Goal: Task Accomplishment & Management: Use online tool/utility

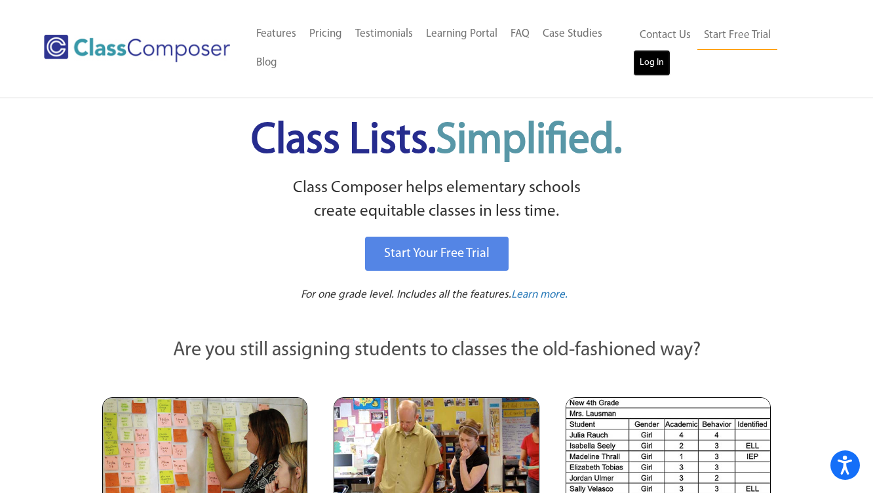
click at [671, 50] on link "Log In" at bounding box center [651, 63] width 37 height 26
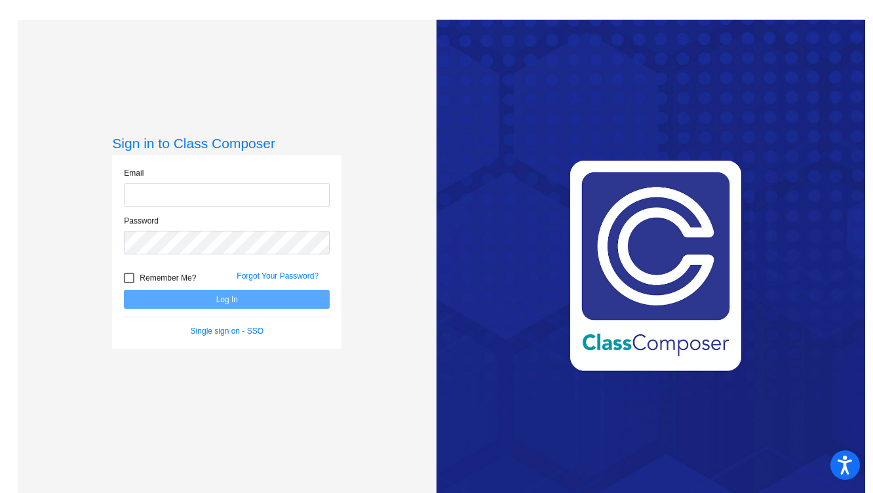
type input "[EMAIL_ADDRESS][DOMAIN_NAME]"
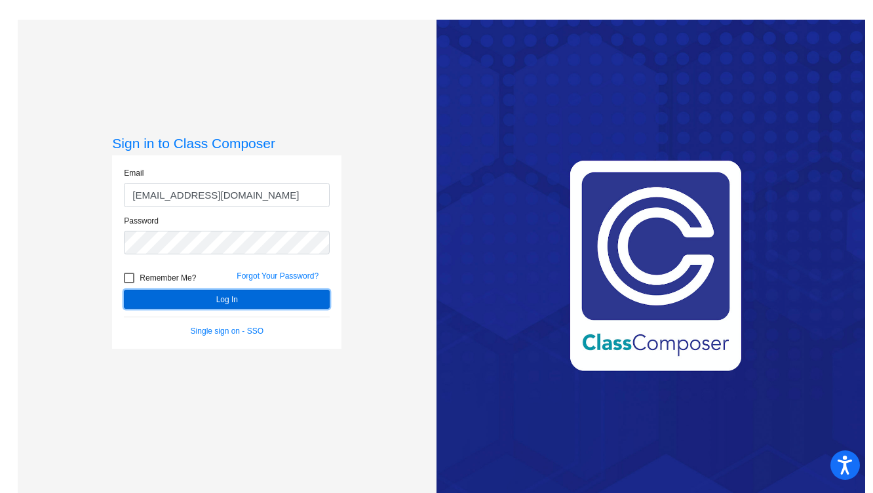
click at [178, 302] on button "Log In" at bounding box center [227, 299] width 206 height 19
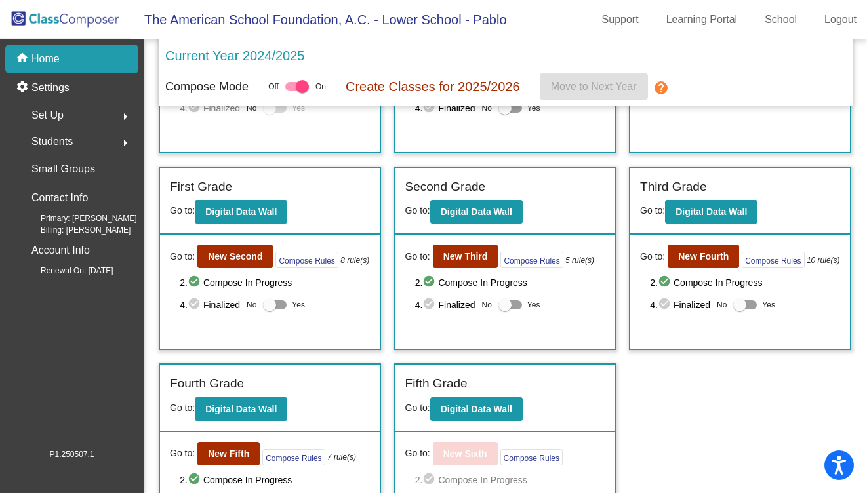
scroll to position [182, 0]
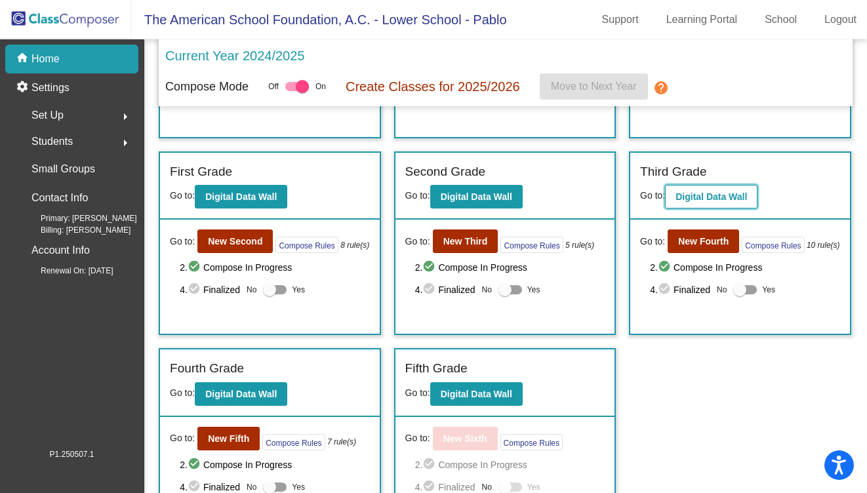
click at [714, 202] on b "Digital Data Wall" at bounding box center [710, 196] width 71 height 10
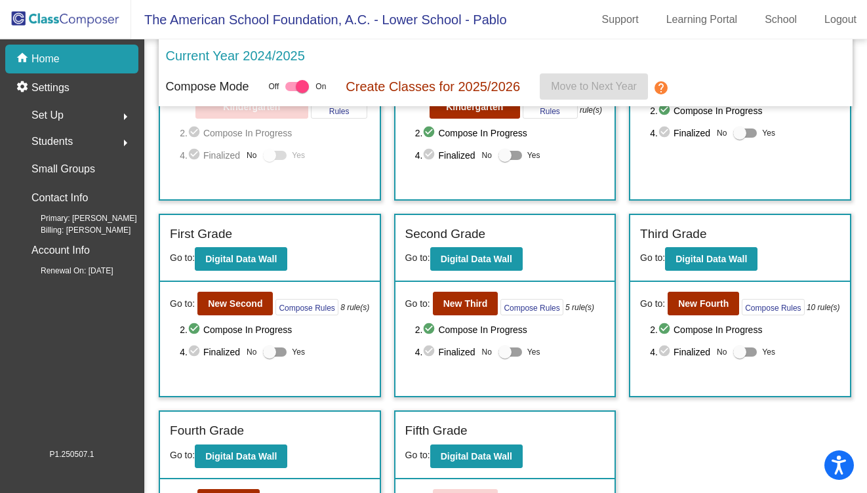
scroll to position [121, 0]
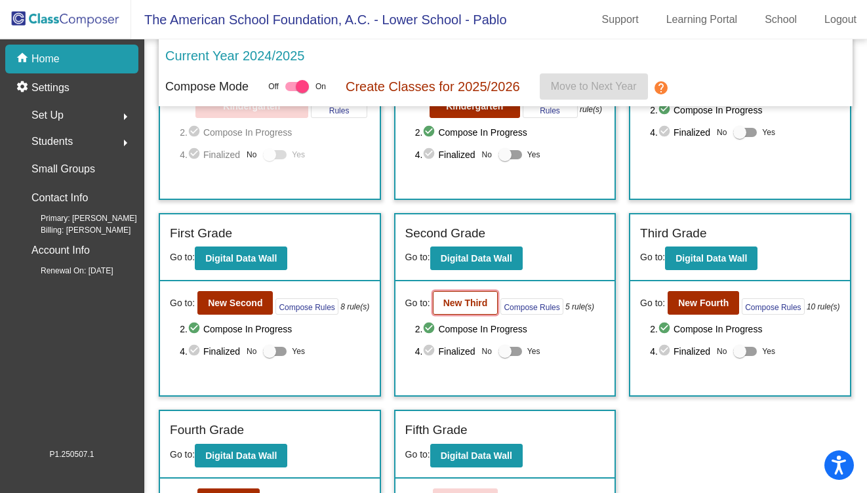
click at [463, 308] on b "New Third" at bounding box center [465, 303] width 45 height 10
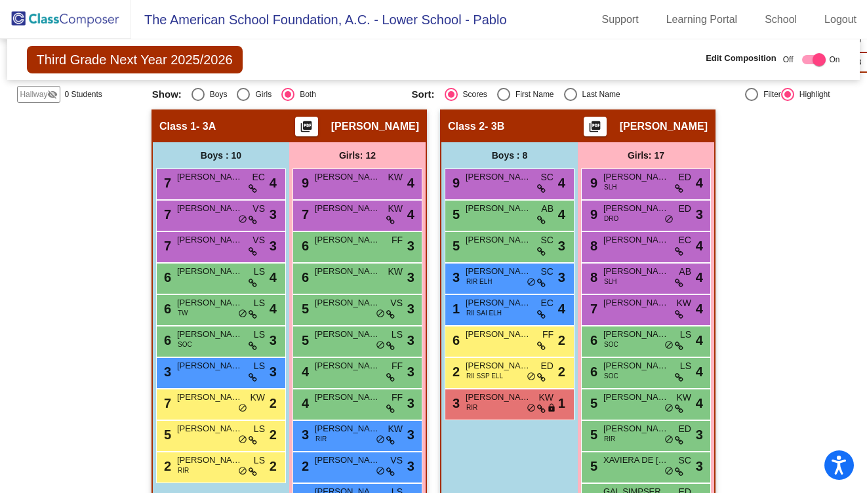
scroll to position [420, 0]
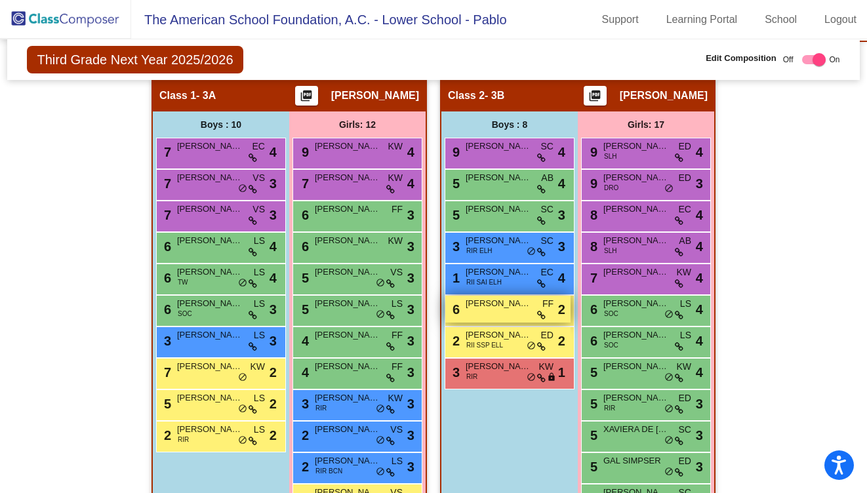
click at [515, 315] on div "6 MATEO DEL CONDE FF lock do_not_disturb_alt 2" at bounding box center [507, 309] width 125 height 27
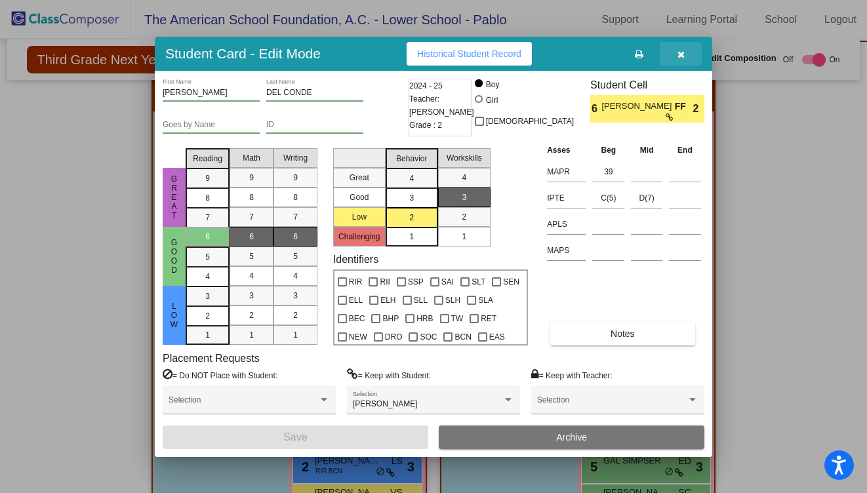
click at [681, 53] on icon "button" at bounding box center [680, 54] width 7 height 9
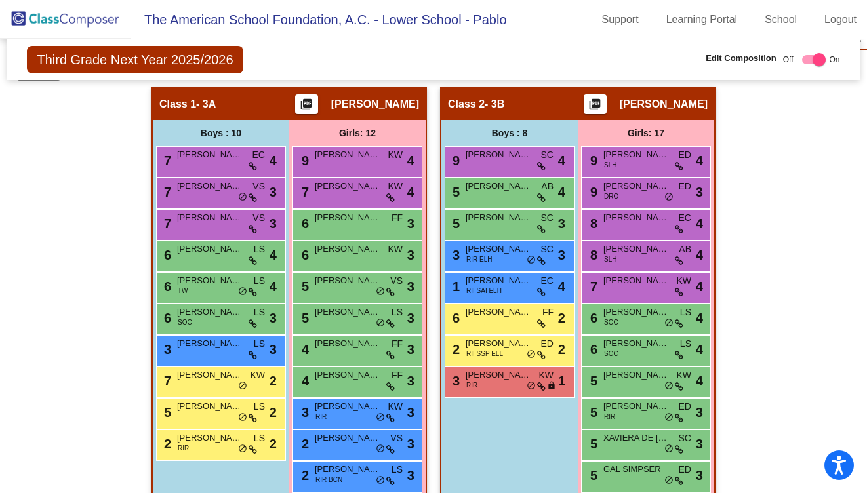
scroll to position [421, 0]
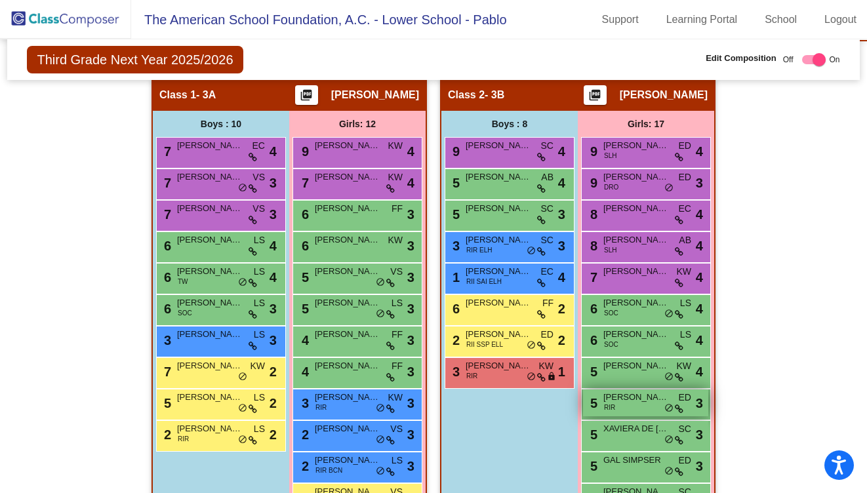
click at [622, 410] on div "5 [PERSON_NAME] RIR ED lock do_not_disturb_alt 3" at bounding box center [645, 402] width 125 height 27
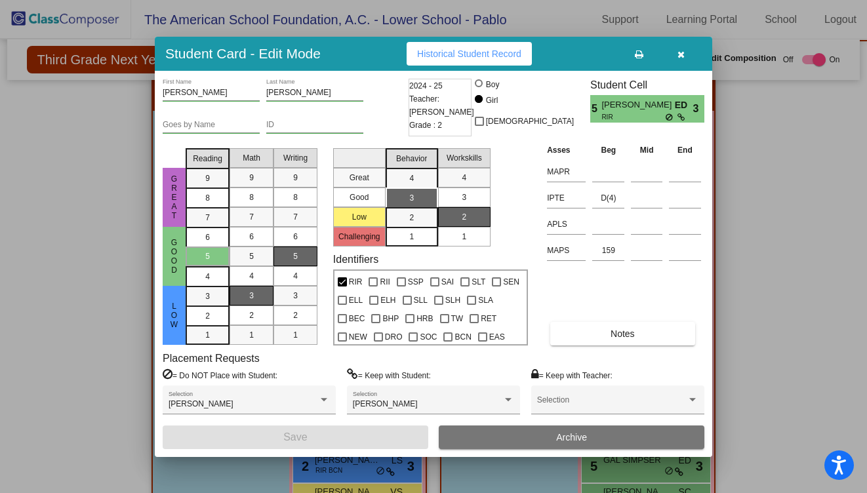
click at [681, 50] on icon "button" at bounding box center [680, 54] width 7 height 9
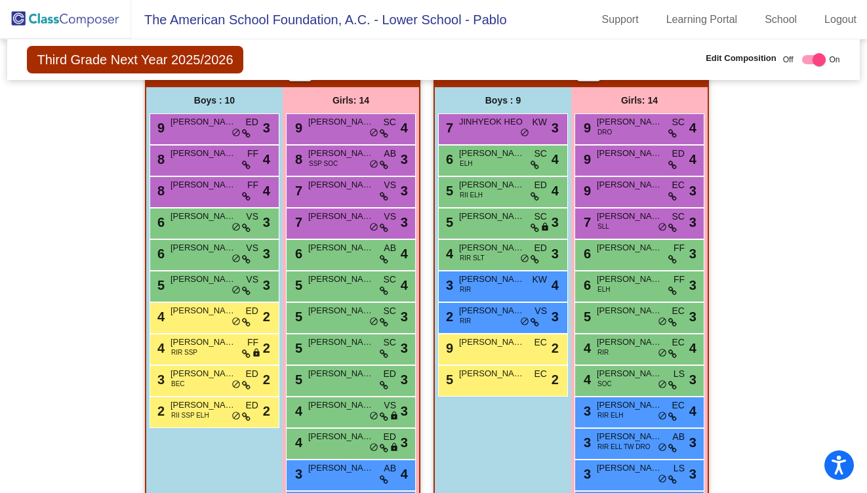
scroll to position [1037, 0]
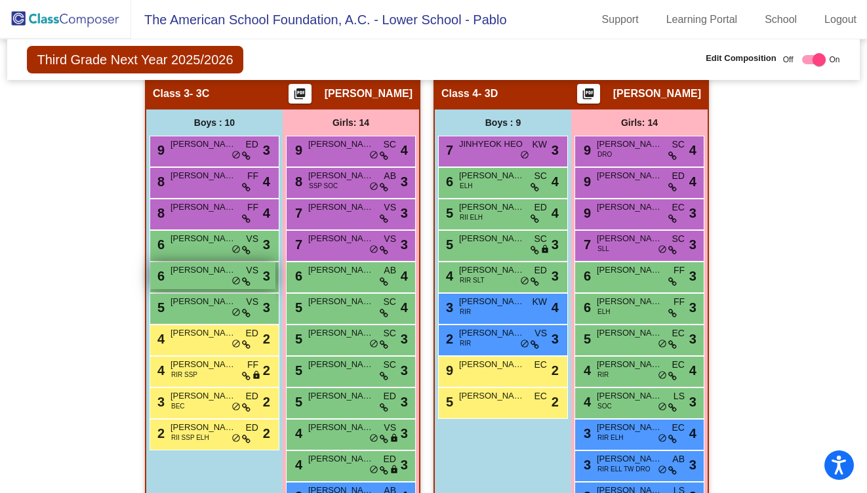
click at [199, 269] on span "[PERSON_NAME]" at bounding box center [203, 270] width 66 height 13
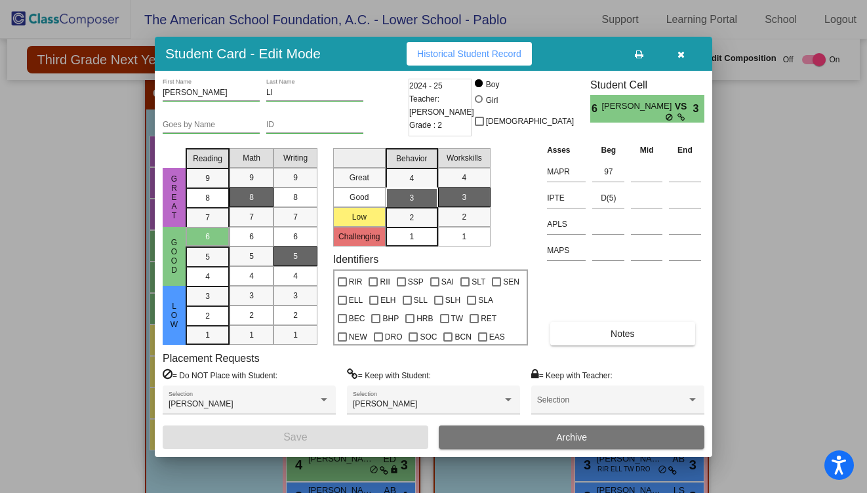
click at [678, 55] on icon "button" at bounding box center [680, 54] width 7 height 9
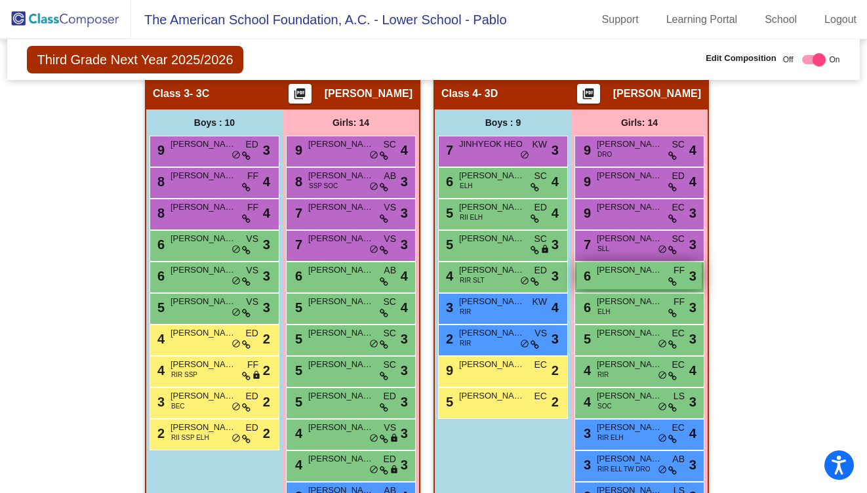
click at [622, 275] on span "[PERSON_NAME]" at bounding box center [629, 270] width 66 height 13
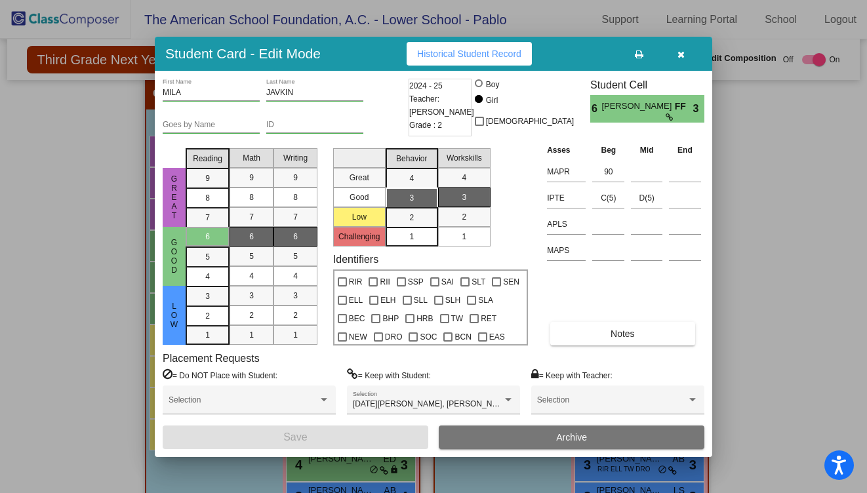
click at [680, 56] on icon "button" at bounding box center [680, 54] width 7 height 9
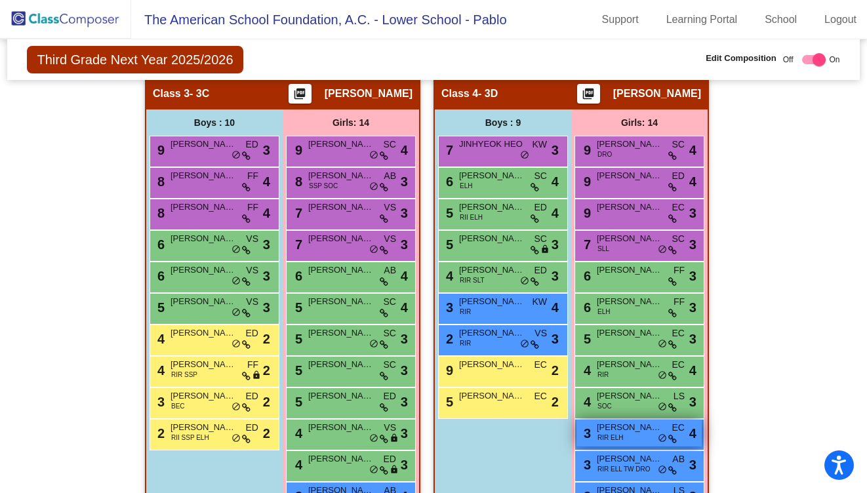
click at [642, 442] on div "3 [PERSON_NAME] RIR ELH EC lock do_not_disturb_alt 4" at bounding box center [638, 433] width 125 height 27
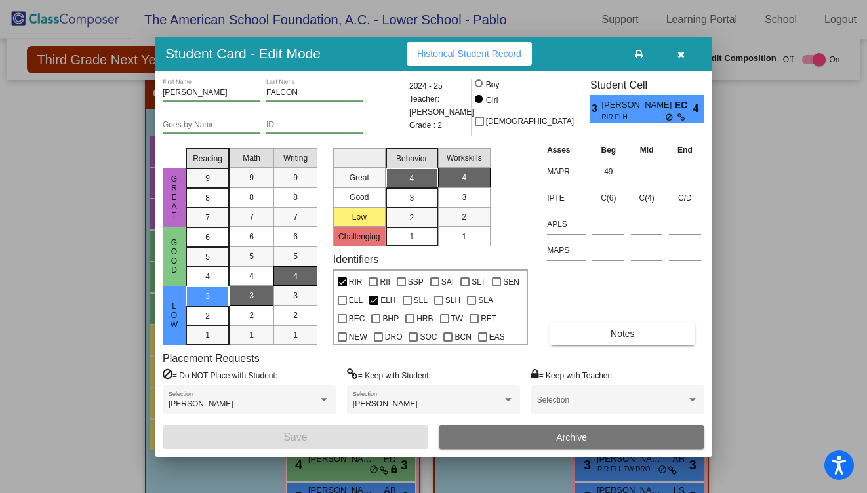
click at [682, 52] on icon "button" at bounding box center [680, 54] width 7 height 9
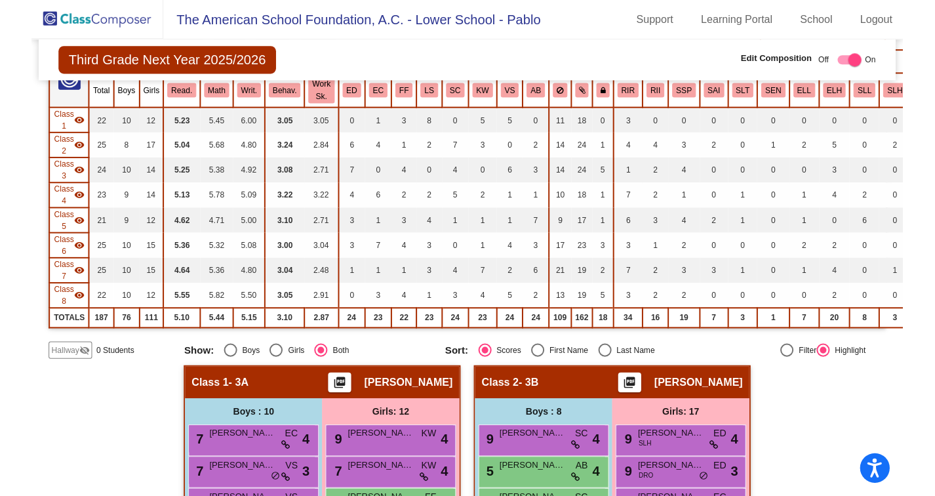
scroll to position [0, 0]
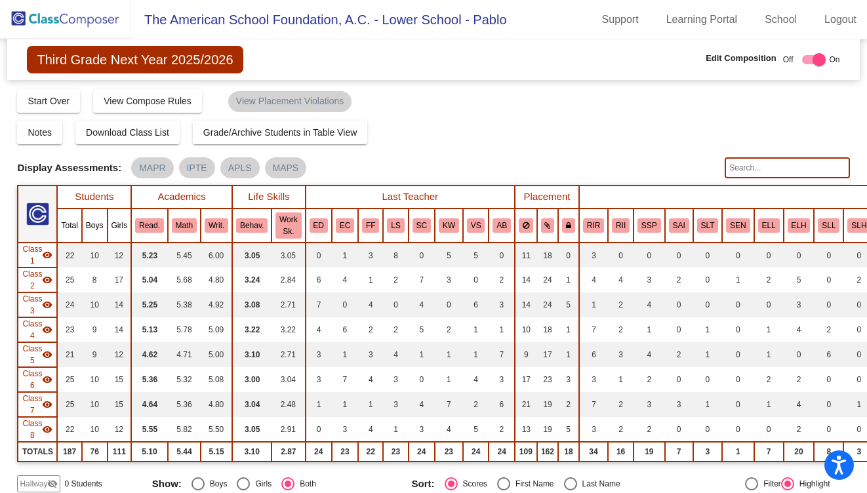
click at [58, 19] on img at bounding box center [65, 19] width 131 height 39
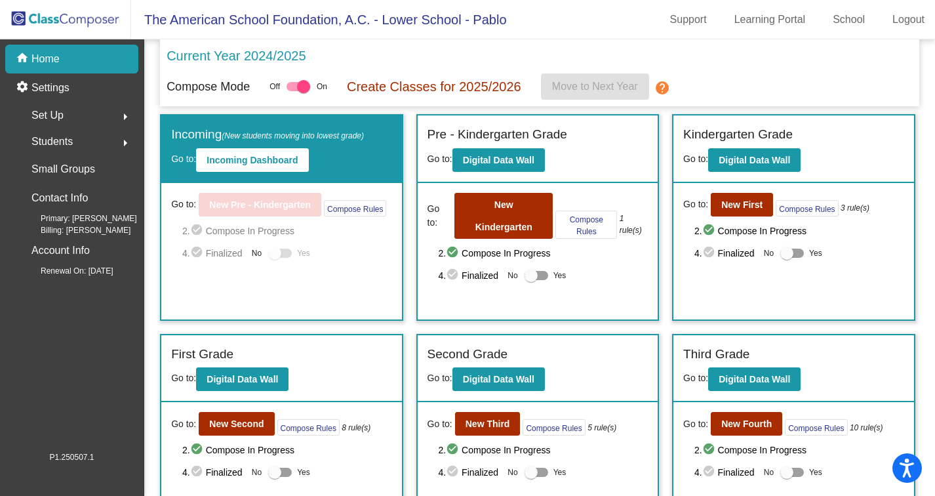
scroll to position [98, 0]
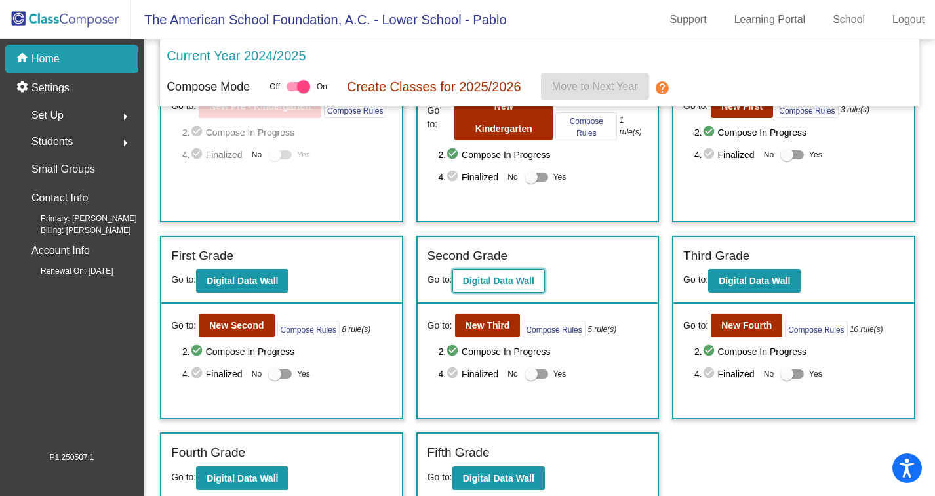
click at [511, 275] on b "Digital Data Wall" at bounding box center [498, 280] width 71 height 10
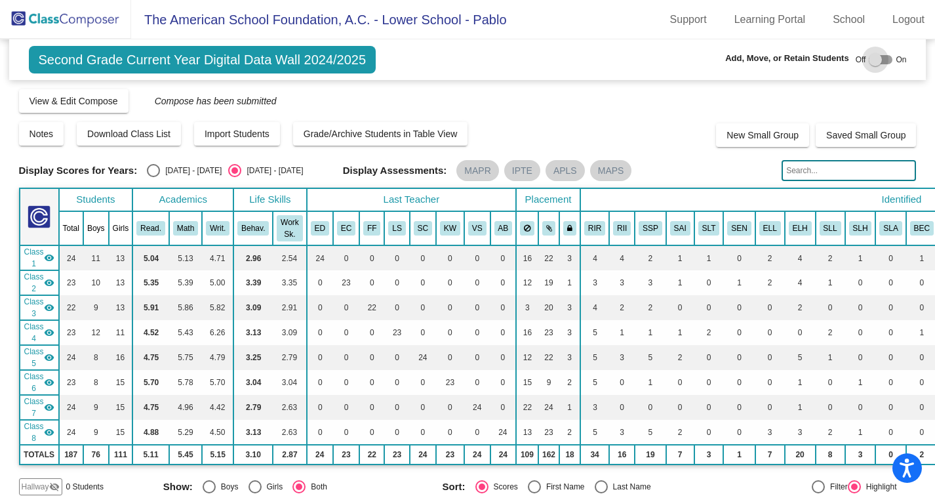
click at [872, 58] on div at bounding box center [881, 59] width 24 height 9
click at [870, 62] on div at bounding box center [881, 59] width 24 height 9
checkbox input "false"
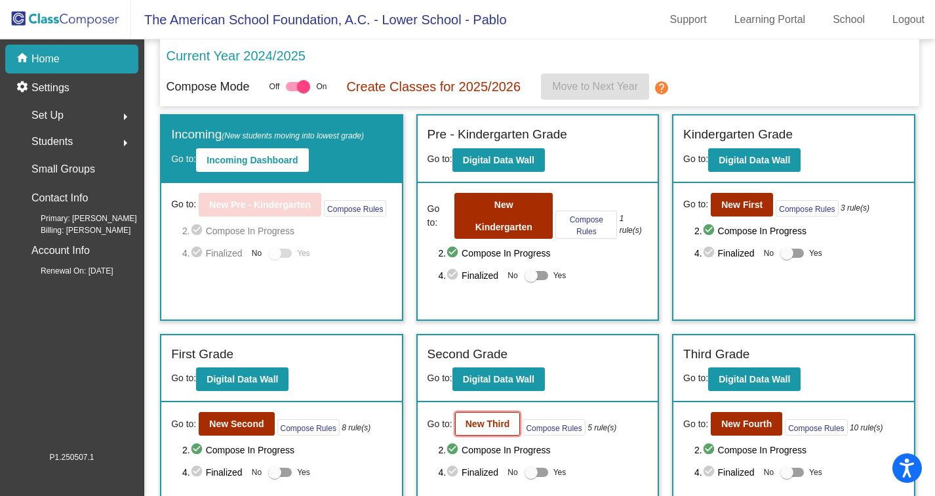
click at [498, 418] on b "New Third" at bounding box center [487, 423] width 45 height 10
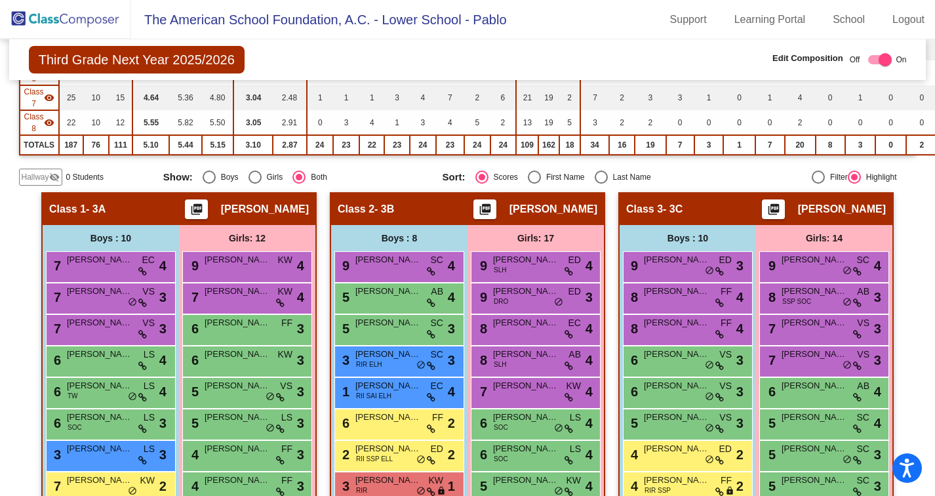
scroll to position [307, 0]
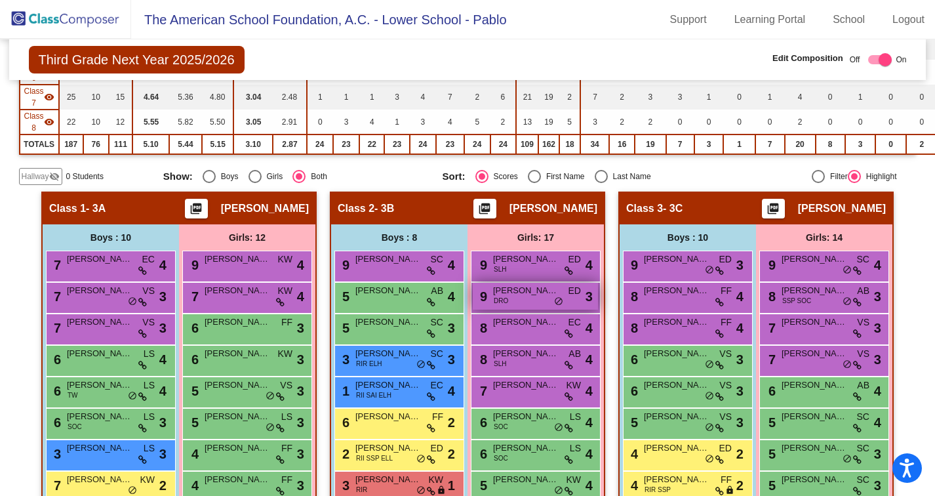
click at [531, 298] on div "9 [PERSON_NAME] DRO ED lock do_not_disturb_alt 3" at bounding box center [535, 296] width 125 height 27
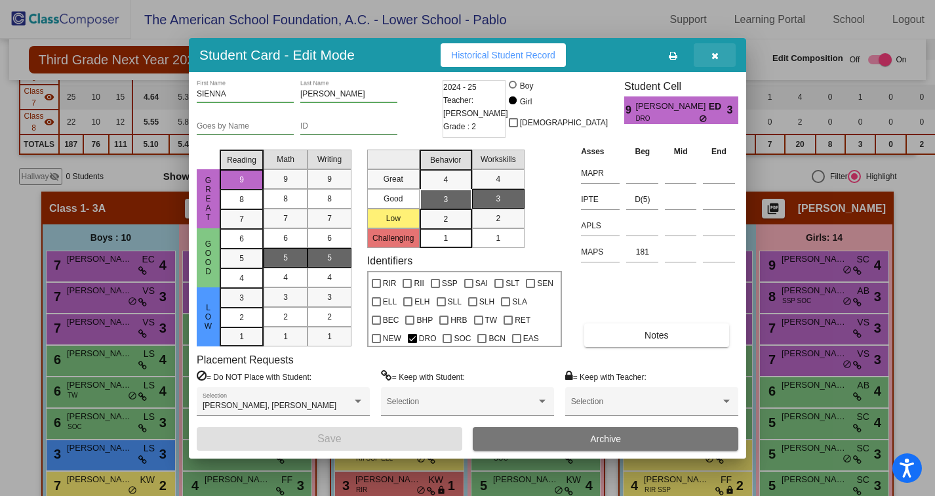
click at [716, 55] on icon "button" at bounding box center [714, 55] width 7 height 9
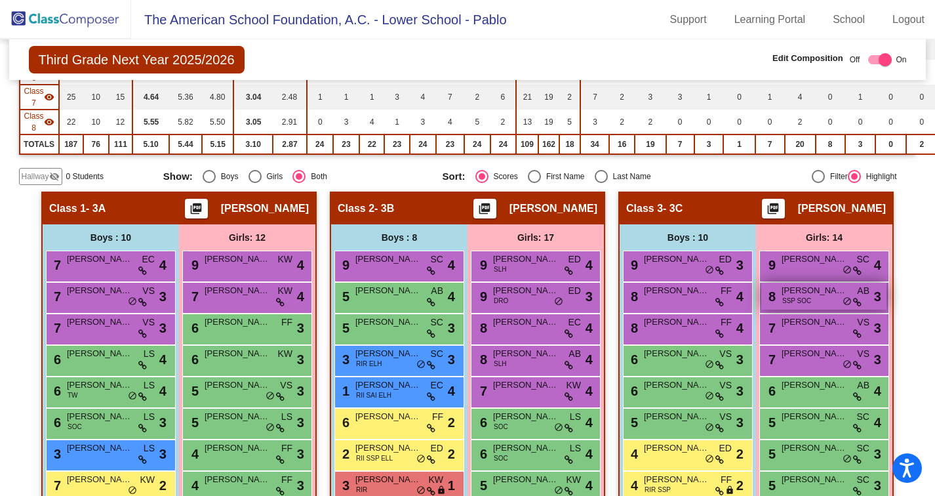
click at [809, 298] on div "8 [PERSON_NAME] SSP SOC AB lock do_not_disturb_alt 3" at bounding box center [823, 296] width 125 height 27
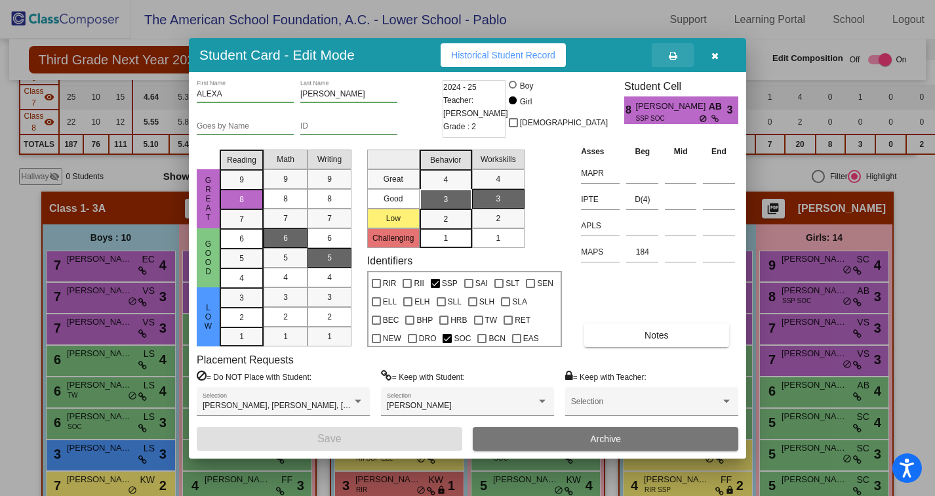
click at [671, 56] on icon at bounding box center [673, 55] width 9 height 9
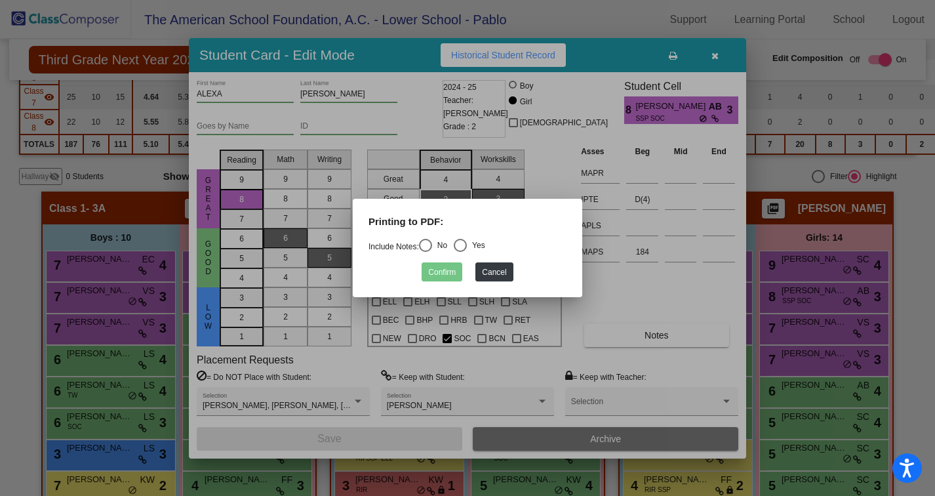
click at [431, 246] on div "Select an option" at bounding box center [425, 245] width 13 height 13
click at [425, 252] on input "No" at bounding box center [425, 252] width 1 height 1
radio input "true"
click at [441, 274] on button "Confirm" at bounding box center [441, 271] width 41 height 19
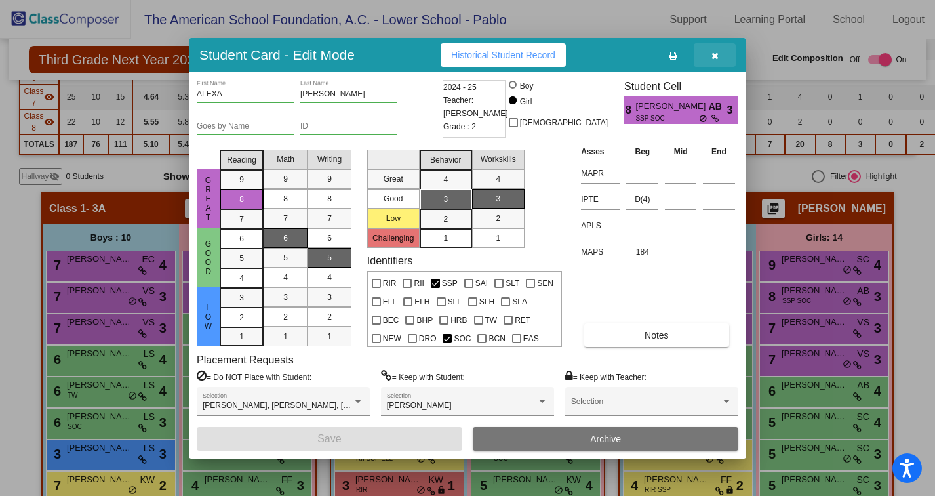
click at [713, 56] on icon "button" at bounding box center [714, 55] width 7 height 9
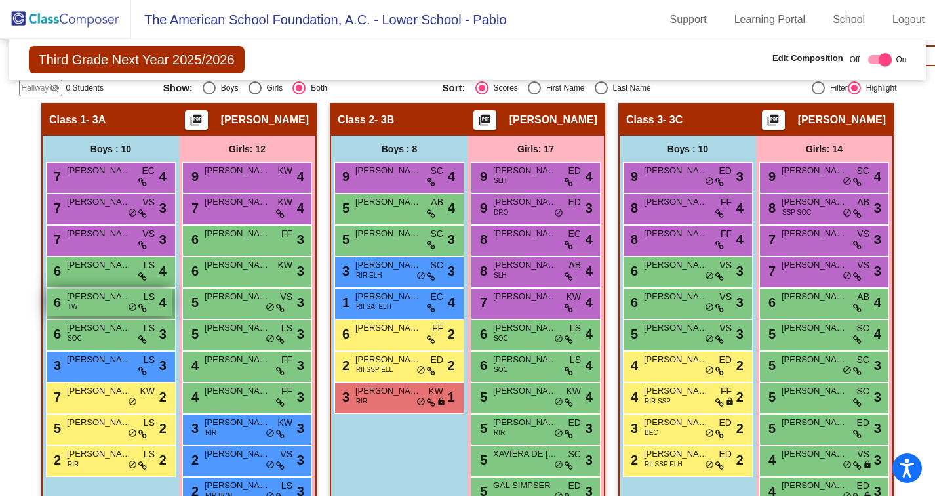
scroll to position [411, 0]
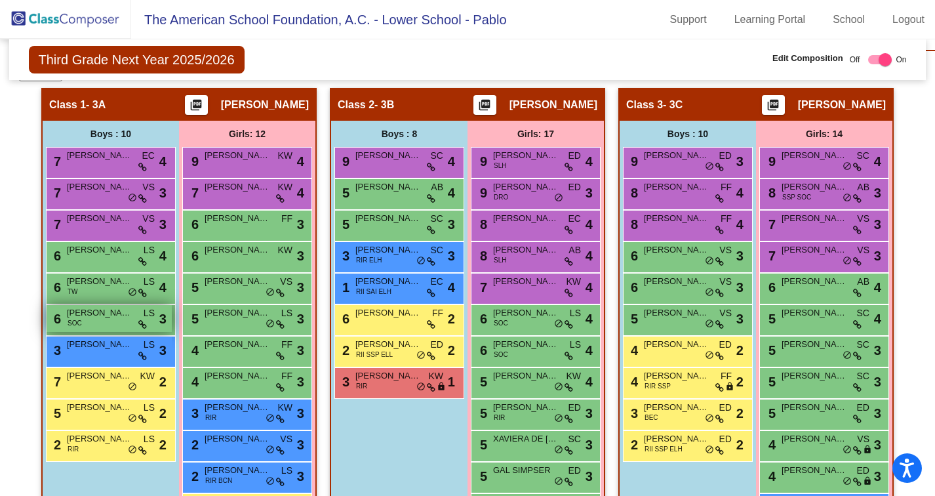
click at [127, 315] on span "[PERSON_NAME]" at bounding box center [100, 312] width 66 height 13
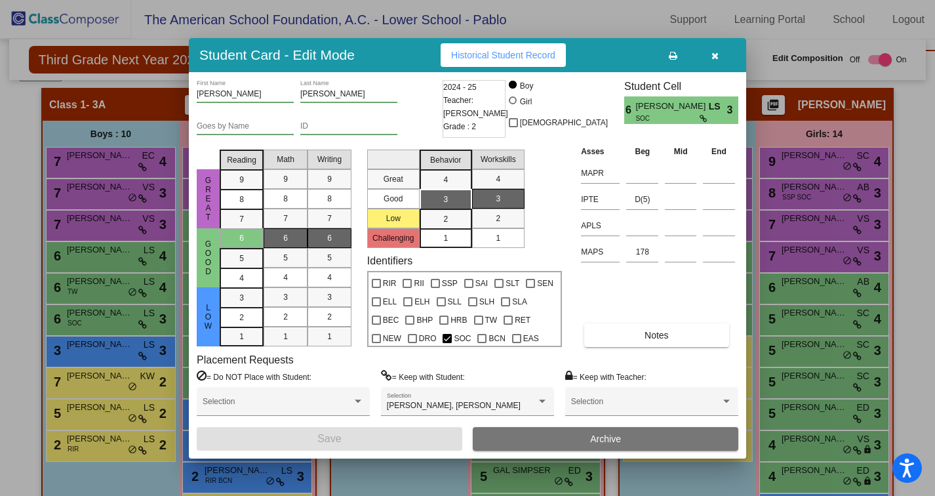
click at [713, 57] on icon "button" at bounding box center [714, 55] width 7 height 9
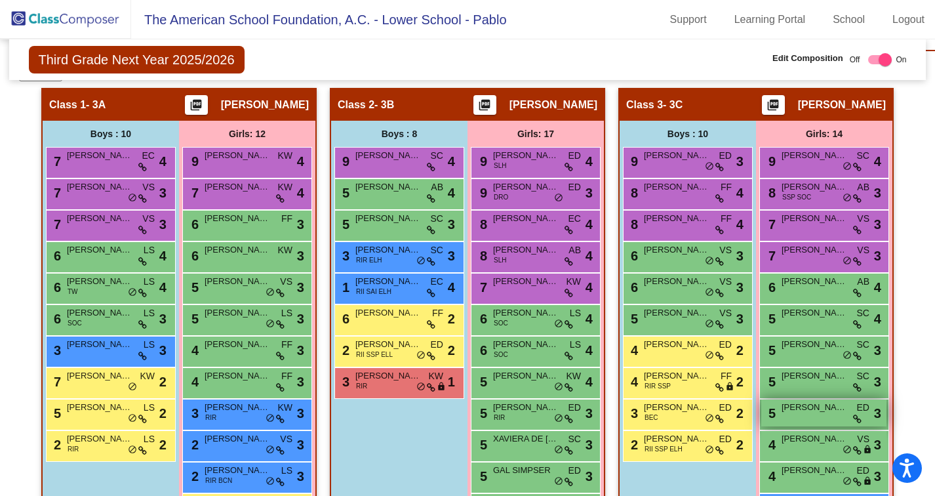
click at [817, 419] on div "5 [PERSON_NAME] ED lock do_not_disturb_alt 3" at bounding box center [823, 412] width 125 height 27
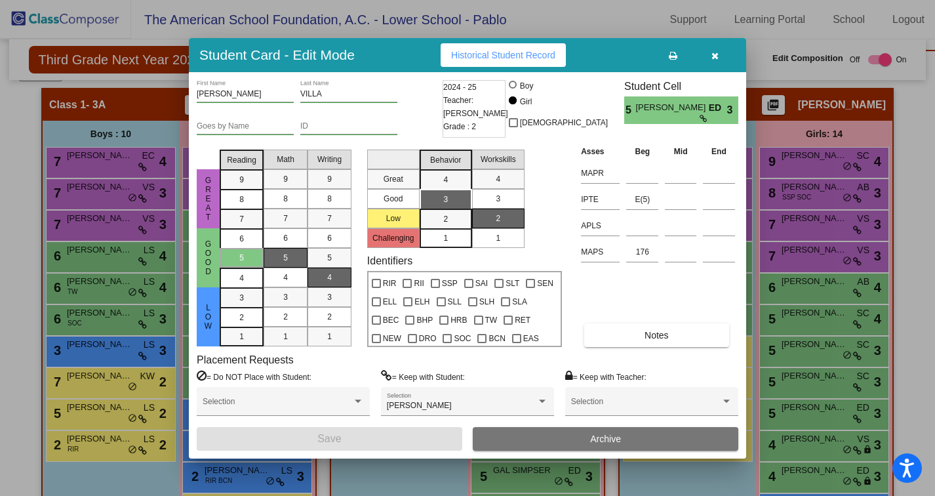
click at [714, 56] on icon "button" at bounding box center [714, 55] width 7 height 9
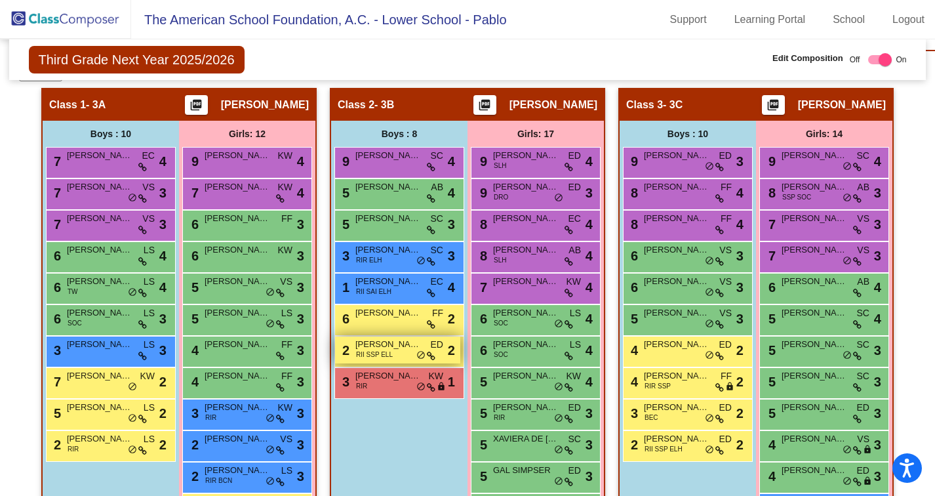
click at [401, 352] on div "2 [PERSON_NAME] RII SSP [PERSON_NAME] lock do_not_disturb_alt 2" at bounding box center [397, 349] width 125 height 27
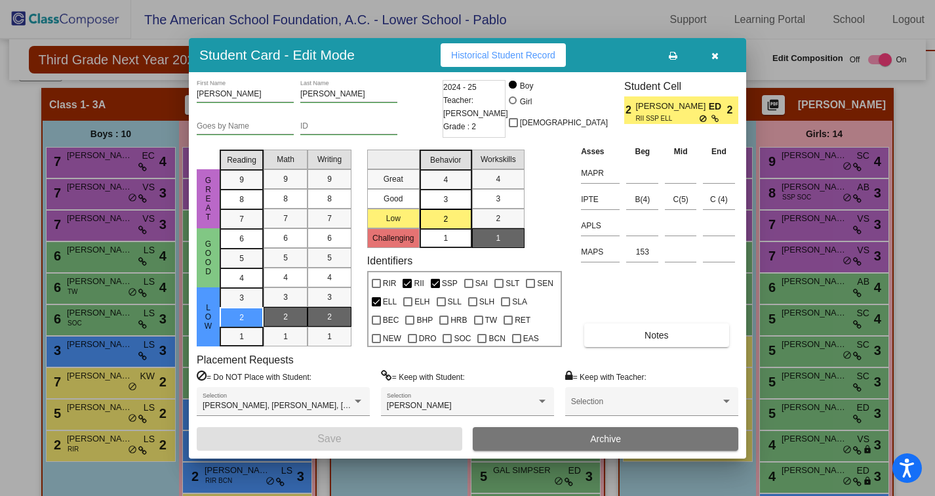
click at [713, 54] on icon "button" at bounding box center [714, 55] width 7 height 9
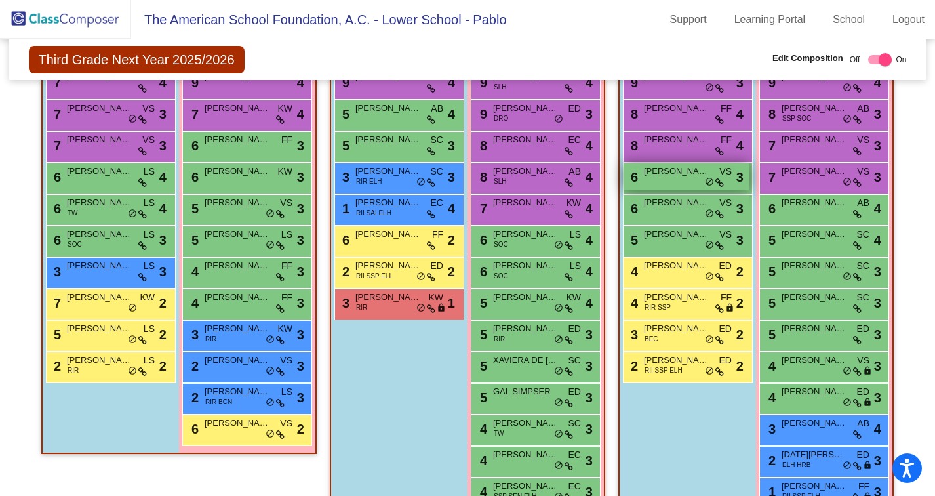
scroll to position [638, 0]
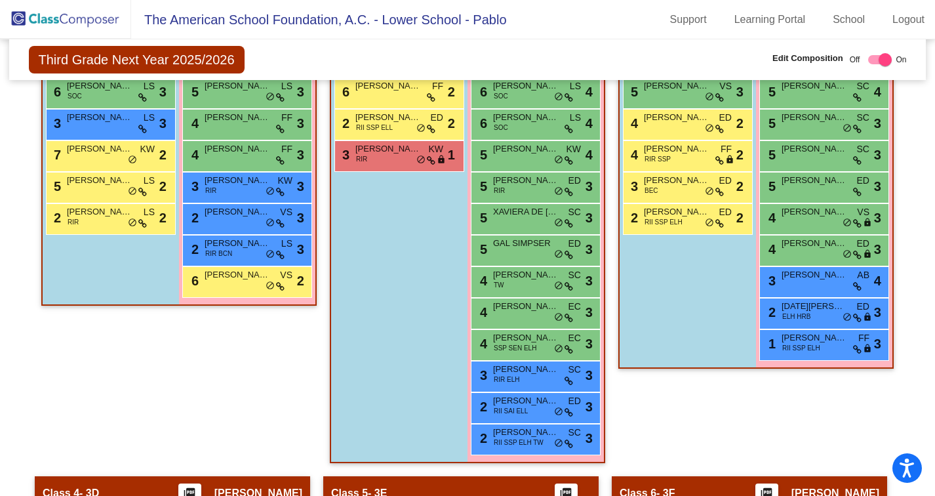
click at [529, 389] on div "3 [PERSON_NAME] RIR ELH SC lock do_not_disturb_alt 3" at bounding box center [536, 376] width 130 height 31
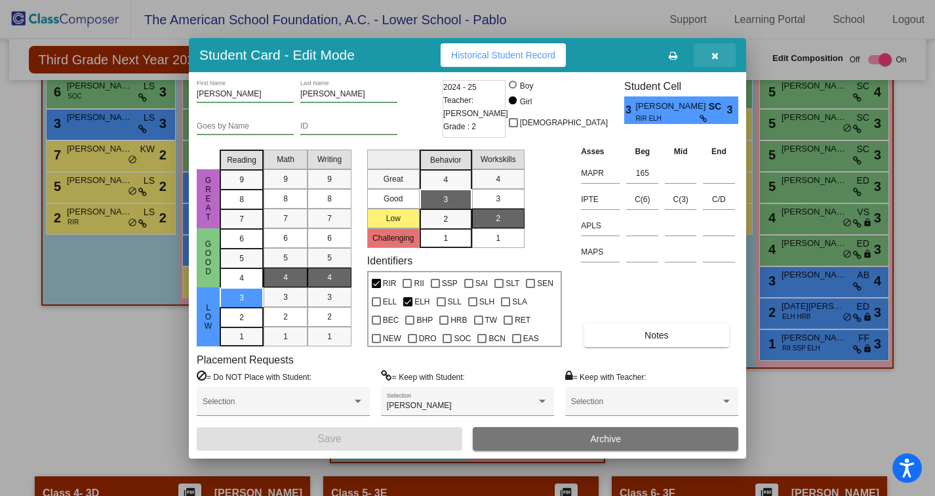
click at [714, 56] on icon "button" at bounding box center [714, 55] width 7 height 9
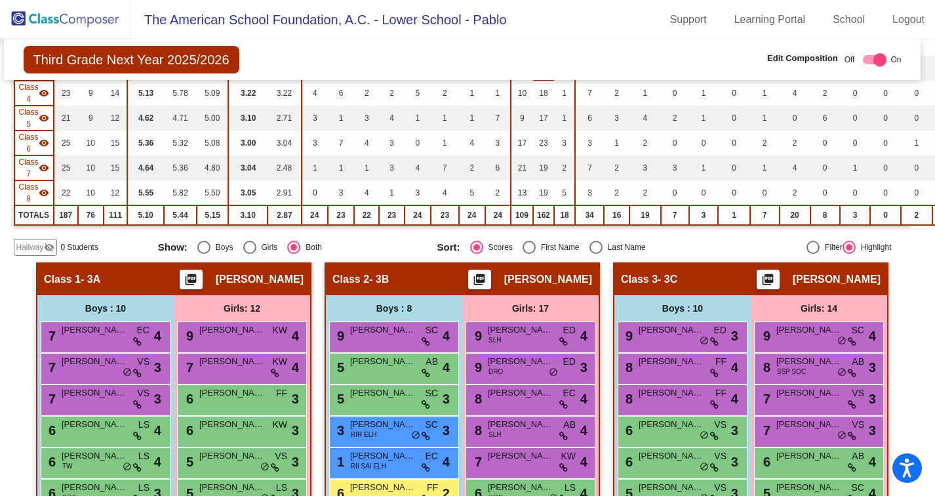
scroll to position [237, 0]
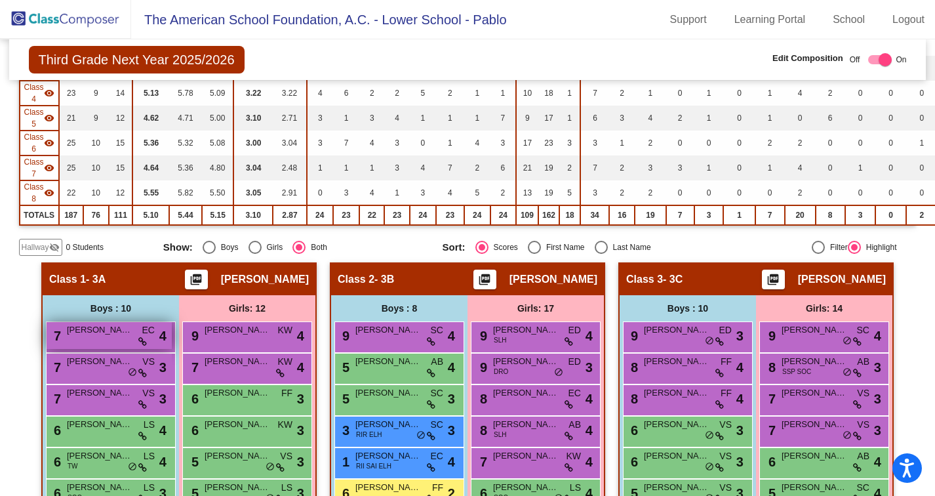
click at [123, 334] on span "[PERSON_NAME] [PERSON_NAME]" at bounding box center [100, 329] width 66 height 13
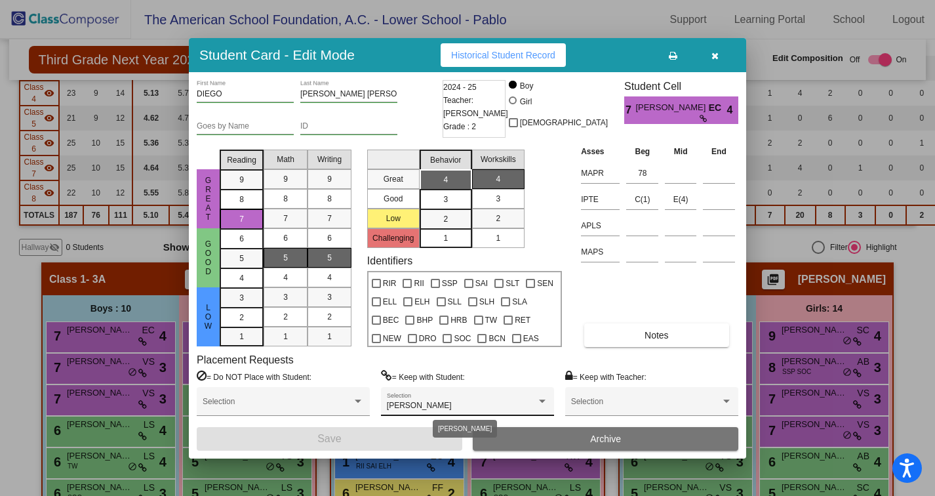
click at [547, 401] on div at bounding box center [542, 401] width 12 height 9
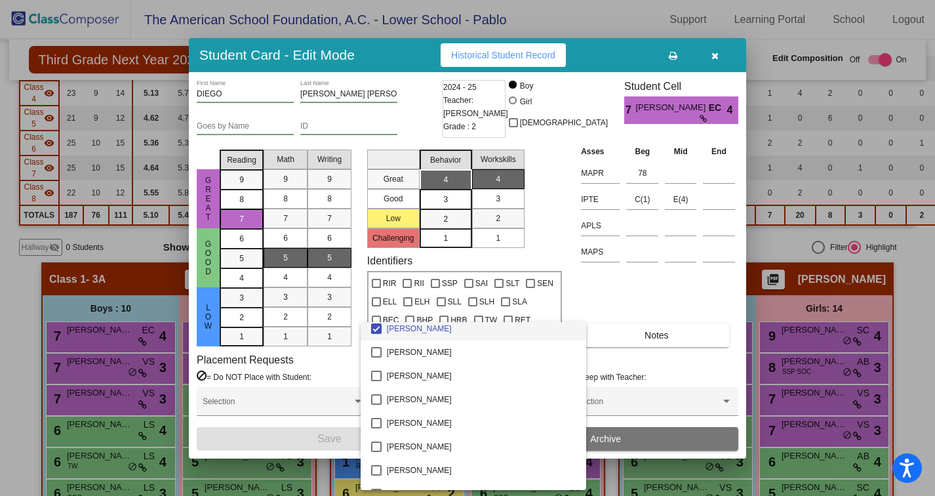
scroll to position [901, 0]
click at [608, 279] on div at bounding box center [467, 248] width 935 height 496
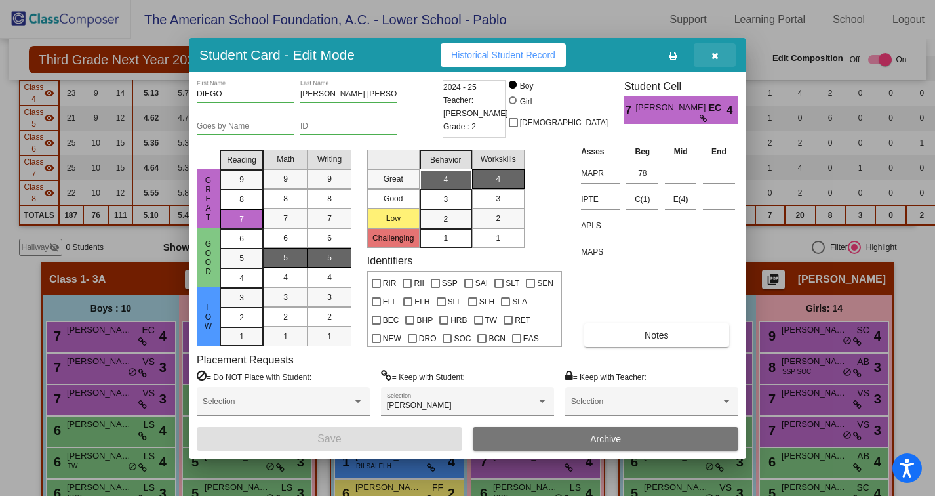
click at [709, 60] on button "button" at bounding box center [715, 55] width 42 height 24
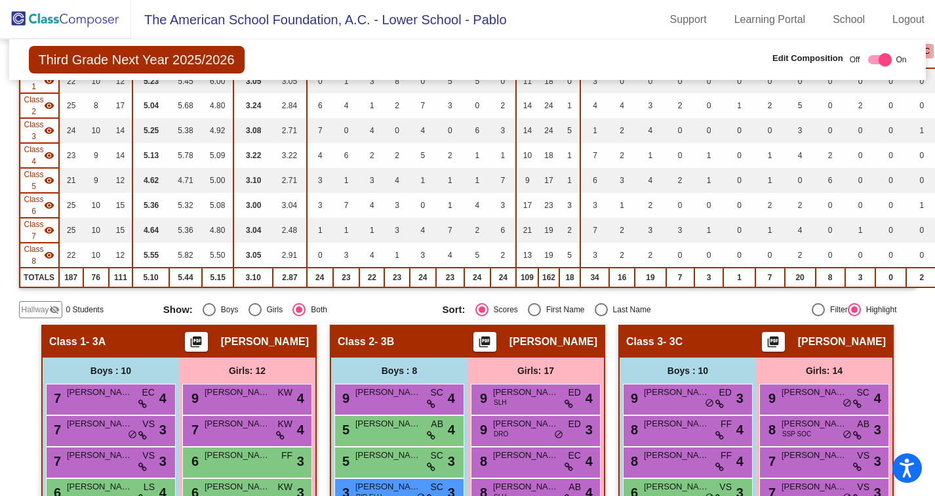
scroll to position [0, 0]
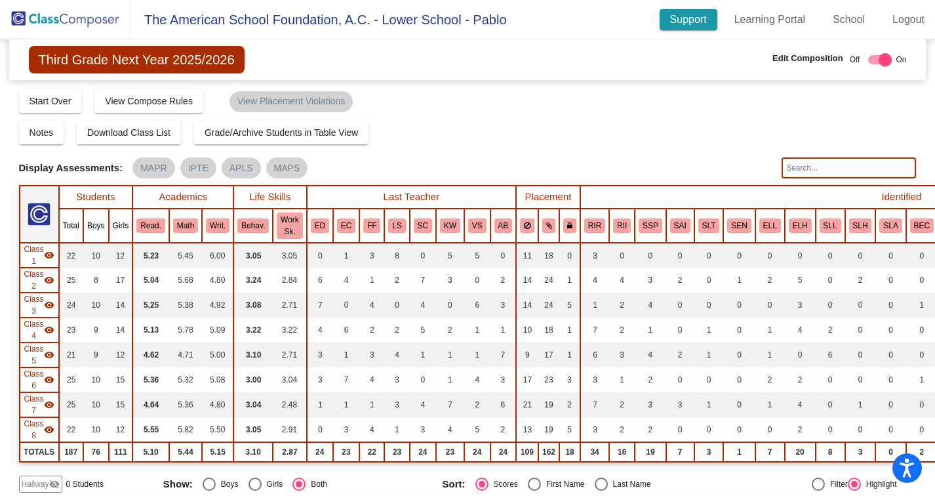
click at [681, 21] on link "Support" at bounding box center [688, 19] width 58 height 21
click at [599, 98] on div "Compose Start Over Submit Classes Compose has been submitted Check for Incomple…" at bounding box center [467, 100] width 897 height 25
click at [806, 17] on link "Learning Portal" at bounding box center [770, 19] width 92 height 21
